Goal: Task Accomplishment & Management: Manage account settings

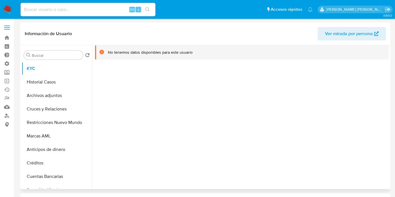
select select "10"
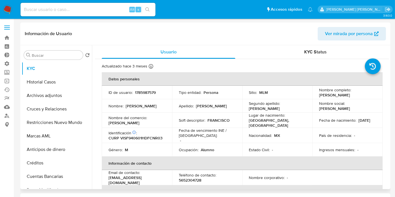
drag, startPoint x: 315, startPoint y: 94, endPoint x: 338, endPoint y: 98, distance: 23.4
click at [338, 98] on td "Nombre completo : Francisco Javier Vicencio Santamaria" at bounding box center [347, 92] width 70 height 13
click at [44, 123] on button "Restricciones Nuevo Mundo" at bounding box center [55, 122] width 66 height 13
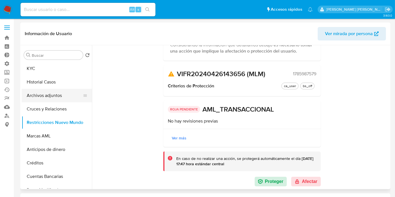
click at [42, 93] on button "Archivos adjuntos" at bounding box center [55, 95] width 66 height 13
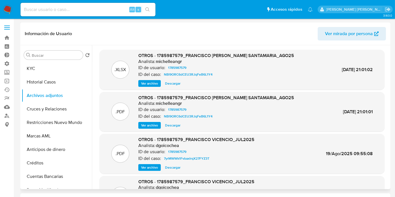
click at [153, 126] on span "Ver archivo" at bounding box center [149, 126] width 17 height 6
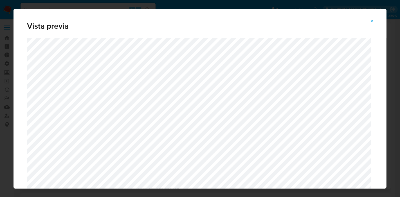
click at [374, 21] on icon "Attachment preview" at bounding box center [372, 21] width 4 height 4
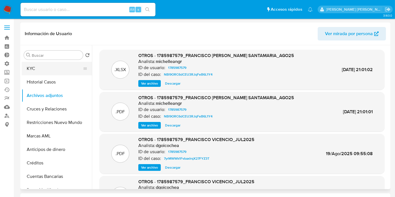
click at [31, 65] on button "KYC" at bounding box center [55, 68] width 66 height 13
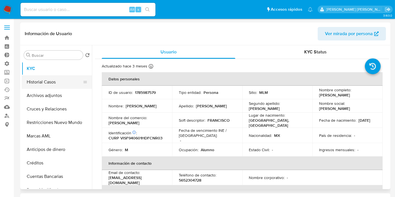
click at [35, 84] on button "Historial Casos" at bounding box center [55, 81] width 66 height 13
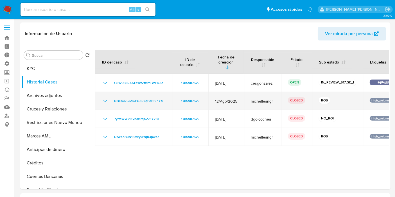
click at [103, 98] on icon "Mostrar/Ocultar" at bounding box center [105, 101] width 7 height 7
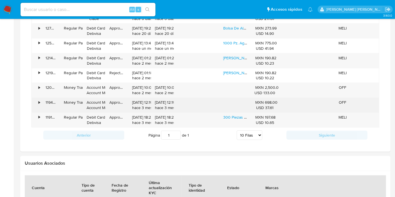
scroll to position [406, 0]
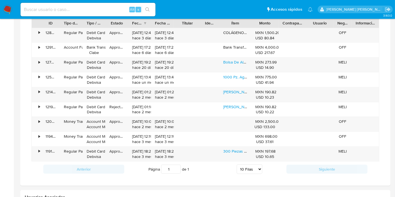
click at [260, 166] on select "5 Filas 10 Filas 20 Filas 25 Filas 50 Filas 100 Filas" at bounding box center [250, 169] width 26 height 10
select select "100"
click at [237, 164] on select "5 Filas 10 Filas 20 Filas 25 Filas 50 Filas 100 Filas" at bounding box center [250, 169] width 26 height 10
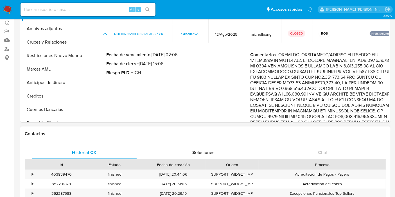
scroll to position [0, 0]
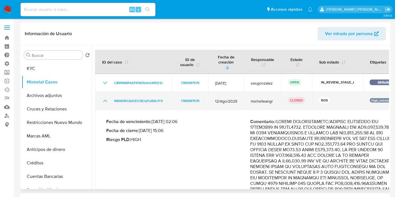
click at [105, 98] on icon "Mostrar/Ocultar" at bounding box center [105, 101] width 7 height 7
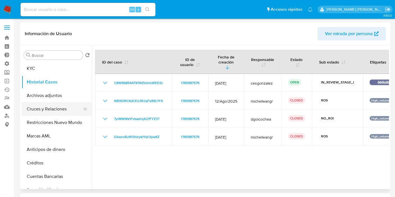
click at [46, 110] on button "Cruces y Relaciones" at bounding box center [55, 108] width 66 height 13
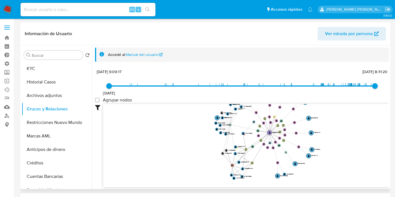
drag, startPoint x: 185, startPoint y: 123, endPoint x: 191, endPoint y: 124, distance: 6.5
click at [191, 124] on icon "device-6854bebb0cc0bd950799b0ef  device-680c4020771ce2df9cebd9a1  device-6806…" at bounding box center [246, 145] width 286 height 82
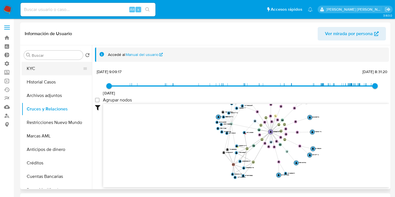
click at [33, 64] on button "KYC" at bounding box center [55, 68] width 66 height 13
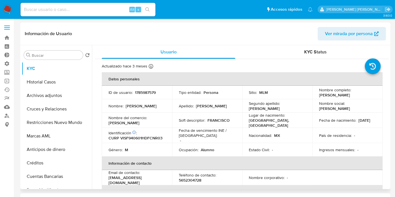
click at [354, 30] on span "Ver mirada por persona" at bounding box center [349, 33] width 48 height 13
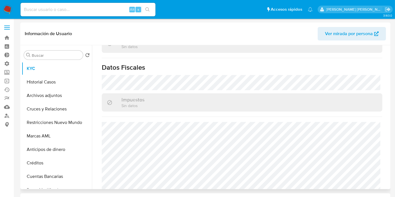
scroll to position [356, 0]
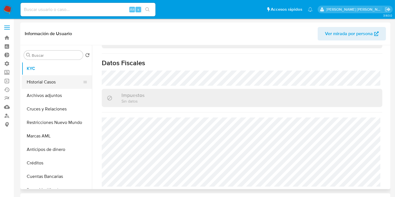
click at [31, 80] on button "Historial Casos" at bounding box center [55, 81] width 66 height 13
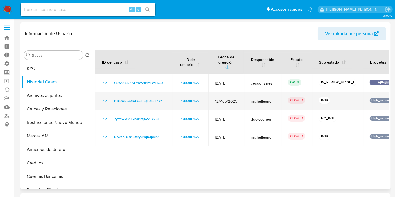
click at [105, 98] on icon "Mostrar/Ocultar" at bounding box center [105, 101] width 7 height 7
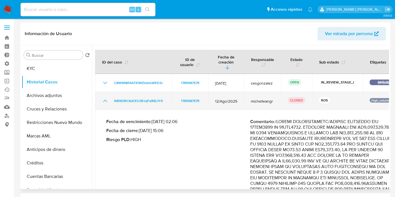
click at [105, 98] on icon "Mostrar/Ocultar" at bounding box center [105, 101] width 7 height 7
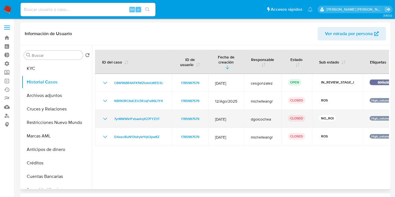
click at [103, 116] on icon "Mostrar/Ocultar" at bounding box center [105, 119] width 7 height 7
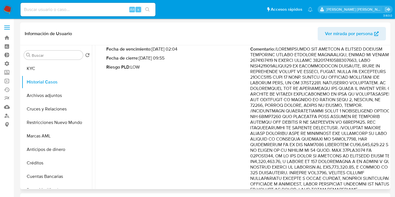
scroll to position [30, 0]
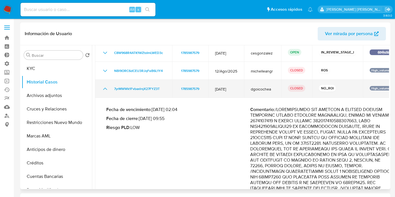
click at [106, 88] on icon "Mostrar/Ocultar" at bounding box center [105, 89] width 4 height 2
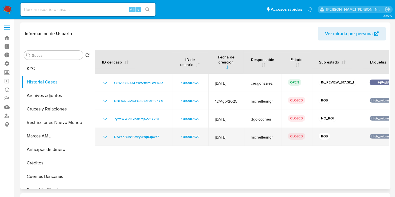
click at [104, 134] on icon "Mostrar/Ocultar" at bounding box center [105, 137] width 7 height 7
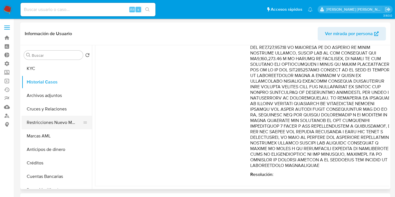
click at [60, 123] on button "Restricciones Nuevo Mundo" at bounding box center [55, 122] width 66 height 13
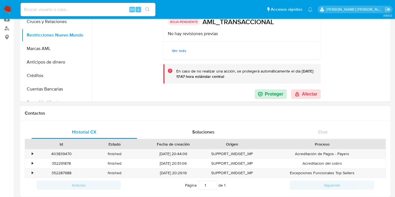
scroll to position [94, 0]
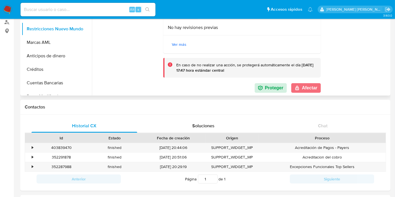
click at [307, 87] on button "Afectar" at bounding box center [306, 88] width 30 height 10
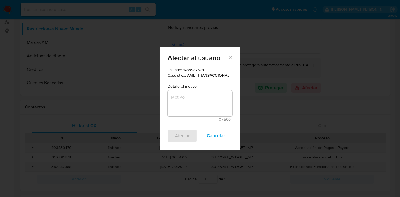
click at [192, 102] on textarea "Motivo" at bounding box center [200, 104] width 65 height 26
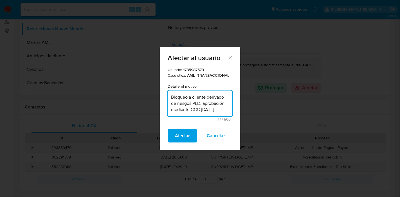
drag, startPoint x: 226, startPoint y: 110, endPoint x: 169, endPoint y: 96, distance: 59.0
click at [169, 96] on textarea "Bloqueo a cliente derivado de riesgos PLD. aprobación mediante CCC 10-07-2025" at bounding box center [200, 104] width 65 height 26
type textarea "Bloqueo a cliente derivado de riesgos PLD. aprobación mediante CCC 10-07-2025"
click at [175, 136] on button "Afectar" at bounding box center [183, 135] width 30 height 13
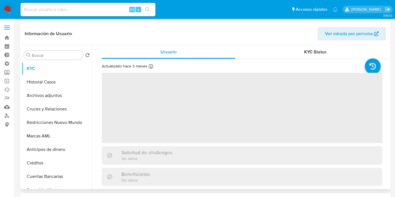
select select "10"
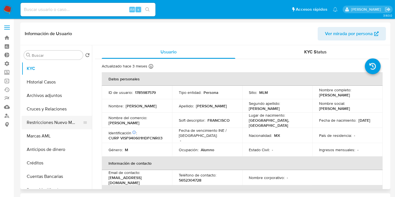
click at [53, 121] on button "Restricciones Nuevo Mundo" at bounding box center [55, 122] width 66 height 13
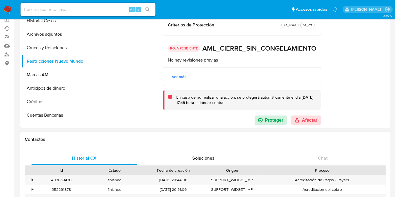
scroll to position [125, 0]
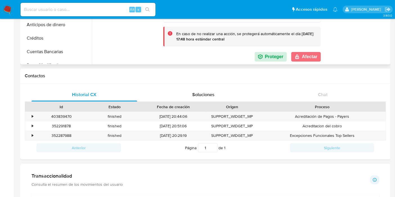
click at [305, 52] on button "Afectar" at bounding box center [306, 57] width 30 height 10
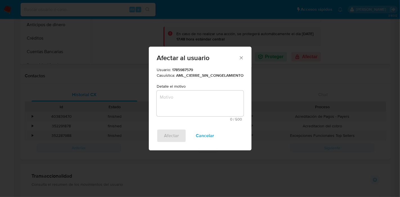
click at [173, 101] on textarea "Motivo" at bounding box center [200, 104] width 87 height 26
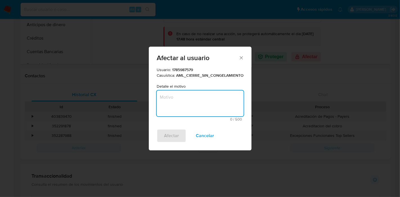
paste textarea "Bloqueo a cliente derivado de riesgos PLD. aprobación mediante CCC 10-07-2025"
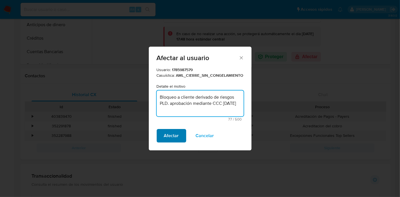
type textarea "Bloqueo a cliente derivado de riesgos PLD. aprobación mediante CCC 10-07-2025"
click at [169, 133] on span "Afectar" at bounding box center [171, 136] width 15 height 12
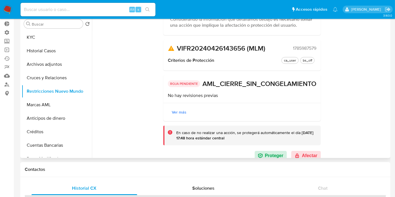
scroll to position [77, 0]
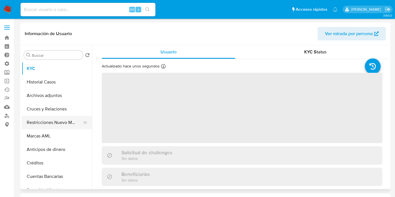
select select "10"
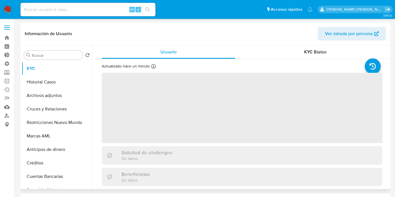
select select "10"
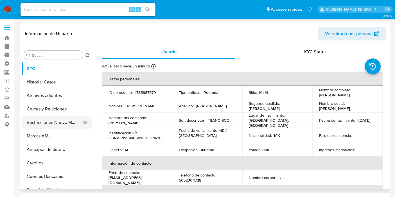
click at [51, 121] on button "Restricciones Nuevo Mundo" at bounding box center [55, 122] width 66 height 13
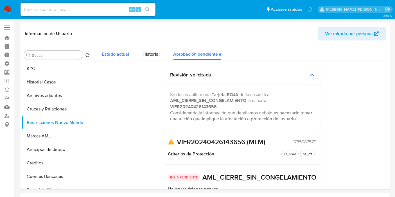
click at [113, 57] on span "Estado actual" at bounding box center [115, 54] width 27 height 6
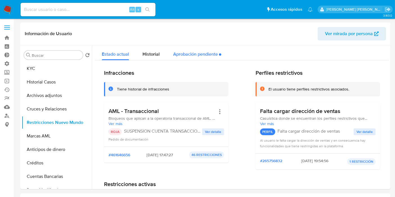
click at [197, 56] on div "Aprobación pendiente" at bounding box center [197, 52] width 48 height 15
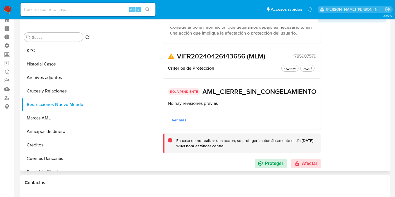
scroll to position [31, 0]
